Goal: Task Accomplishment & Management: Use online tool/utility

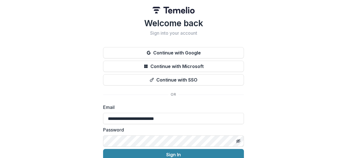
click at [103, 149] on button "Sign In" at bounding box center [173, 154] width 141 height 11
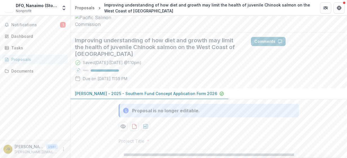
scroll to position [3, 0]
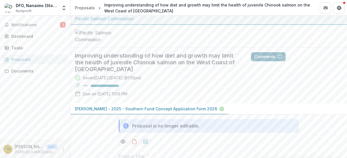
click at [271, 61] on button "Comments" at bounding box center [268, 56] width 35 height 9
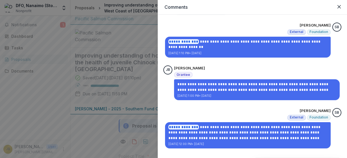
scroll to position [0, 0]
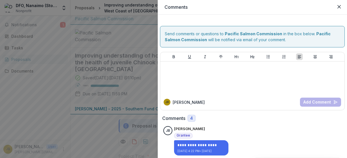
click at [344, 5] on header "Comments" at bounding box center [252, 7] width 189 height 15
click at [342, 5] on button "Close" at bounding box center [338, 6] width 9 height 9
